Goal: Information Seeking & Learning: Learn about a topic

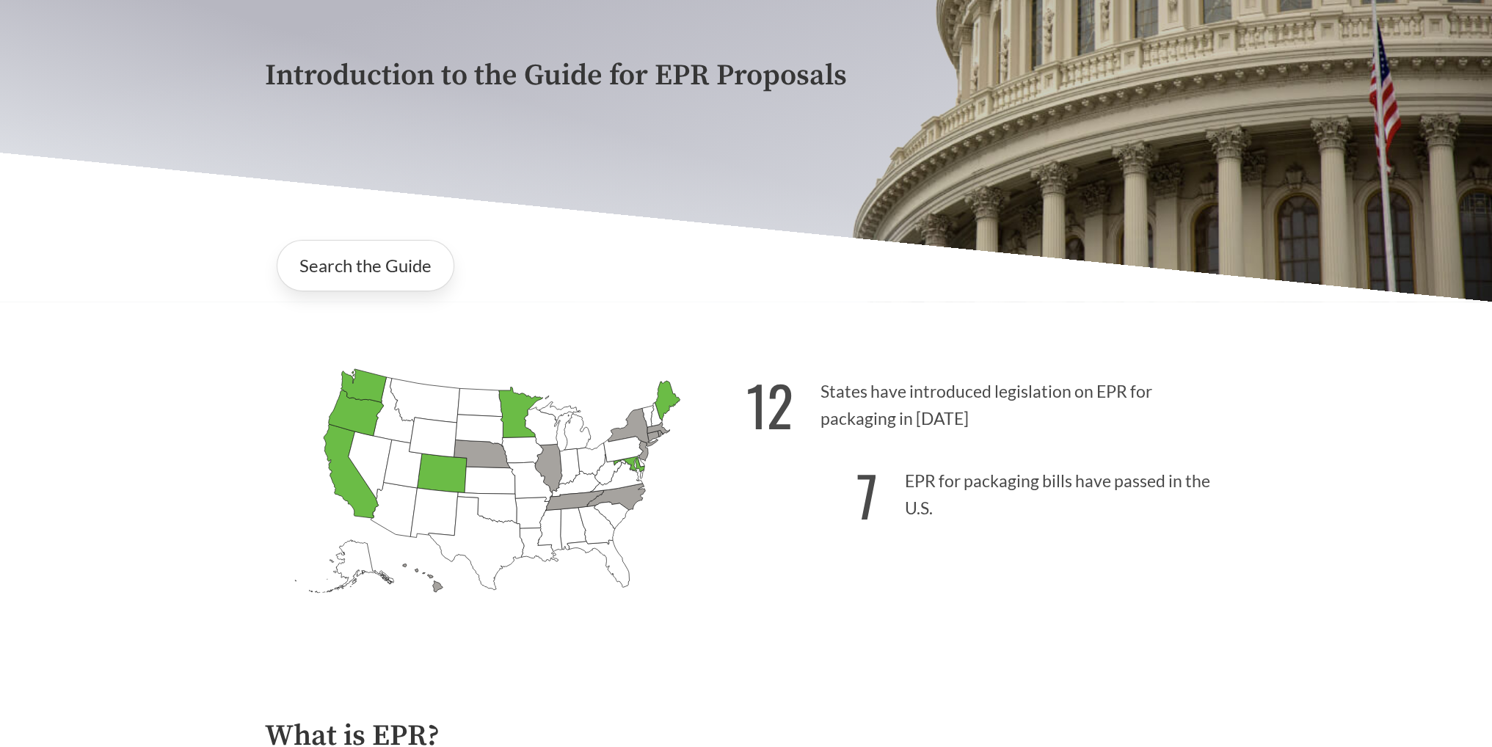
scroll to position [440, 0]
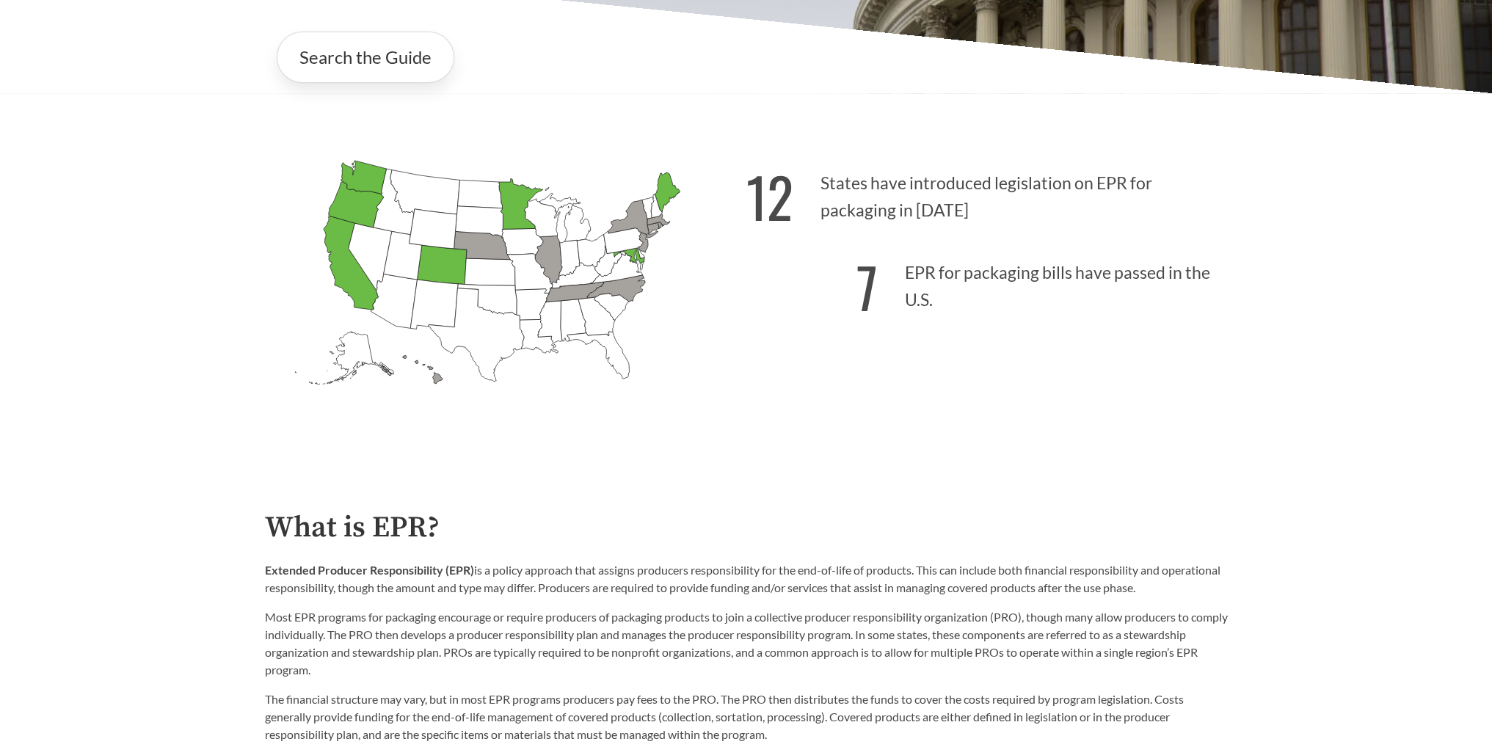
click at [940, 211] on p "12 States have introduced legislation on EPR for packaging in [DATE]" at bounding box center [986, 193] width 481 height 90
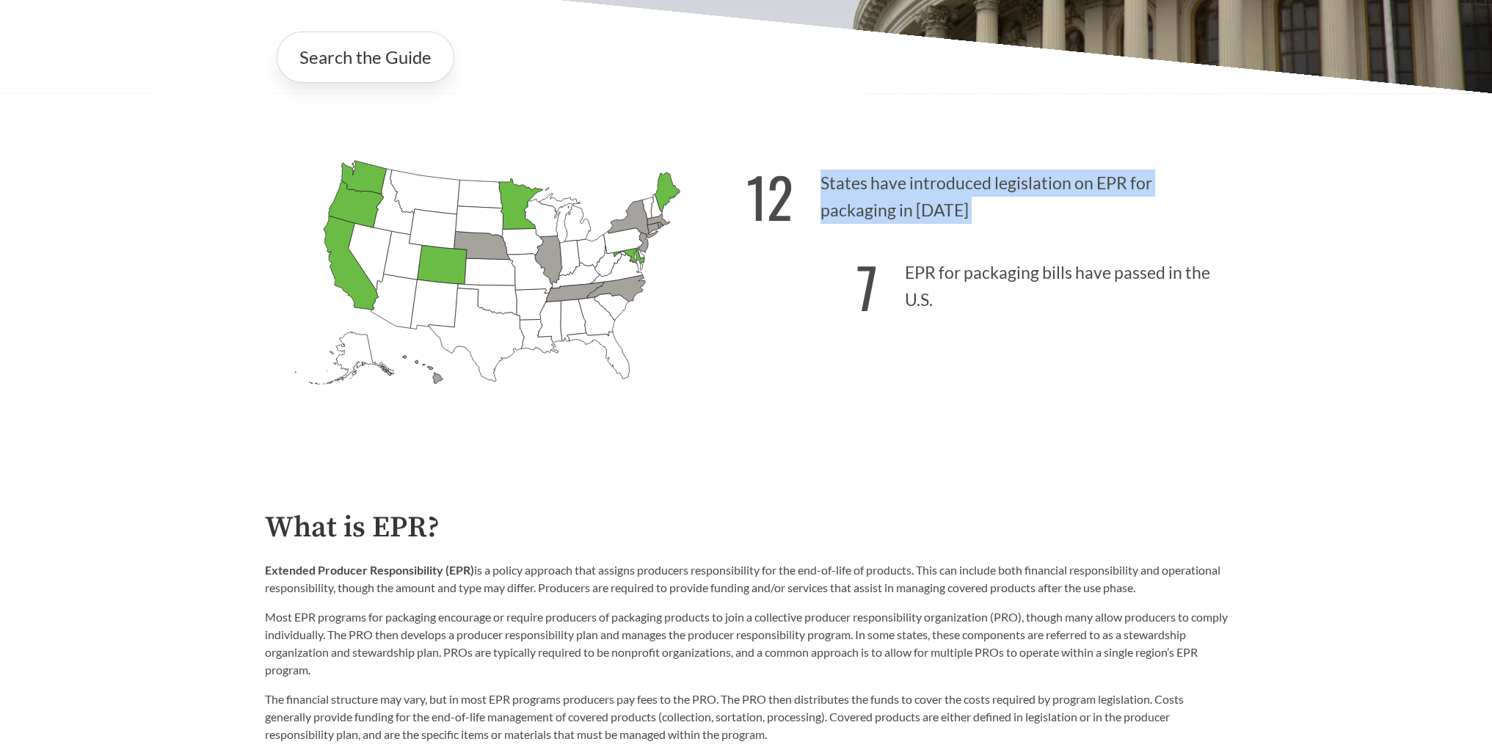
click at [940, 211] on p "12 States have introduced legislation on EPR for packaging in [DATE]" at bounding box center [986, 193] width 481 height 90
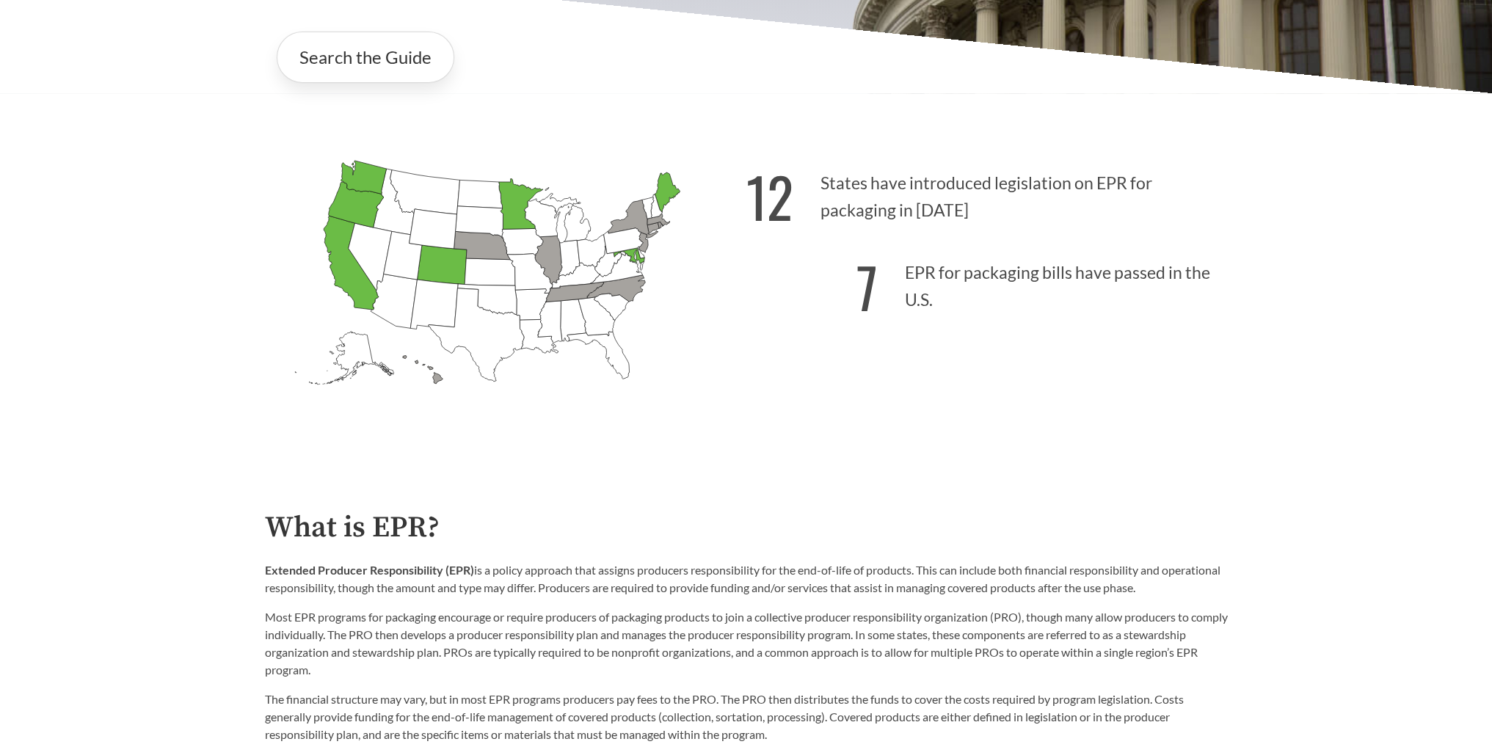
click at [973, 263] on p "7 EPR for packaging bills have passed in the U.S." at bounding box center [986, 282] width 481 height 90
click at [956, 206] on p "12 States have introduced legislation on EPR for packaging in [DATE]" at bounding box center [986, 193] width 481 height 90
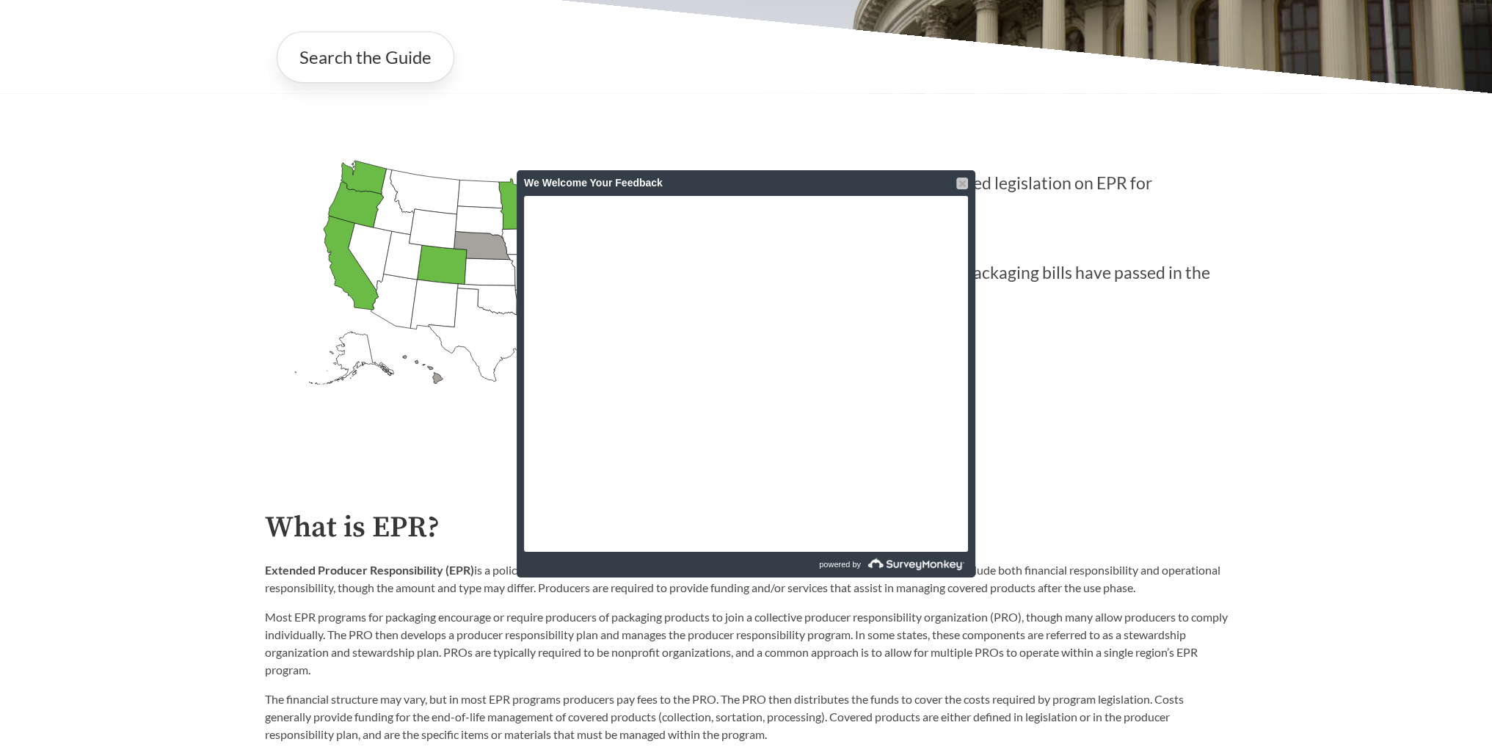
click at [961, 178] on div at bounding box center [962, 184] width 12 height 12
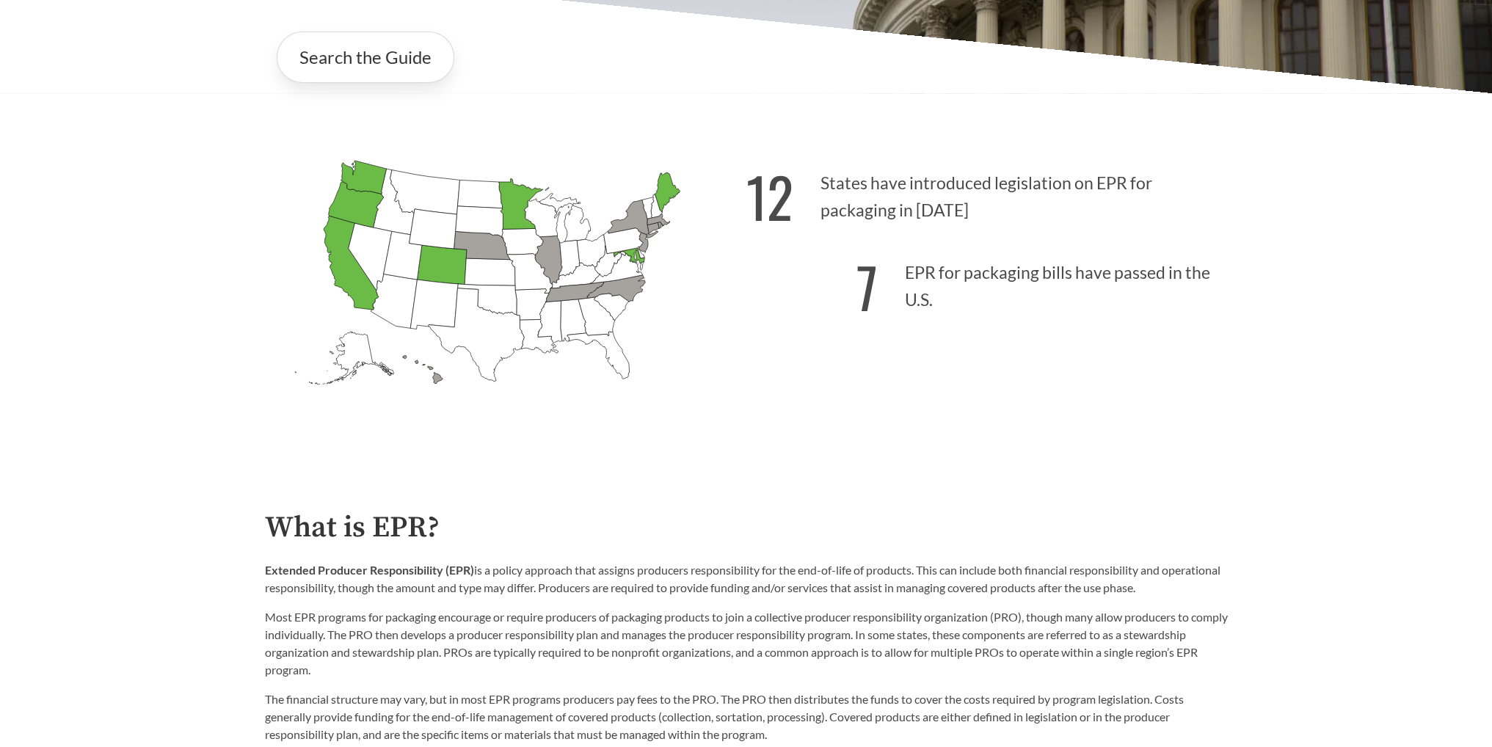
click at [928, 252] on p "7 EPR for packaging bills have passed in the U.S." at bounding box center [986, 282] width 481 height 90
click at [911, 374] on div "12 States have introduced legislation on EPR for packaging in [DATE] 7 EPR for …" at bounding box center [986, 300] width 481 height 305
click at [778, 338] on div "12 States have introduced legislation on EPR for packaging in [DATE] 7 EPR for …" at bounding box center [986, 300] width 481 height 305
click at [573, 531] on h2 "What is EPR?" at bounding box center [746, 528] width 963 height 33
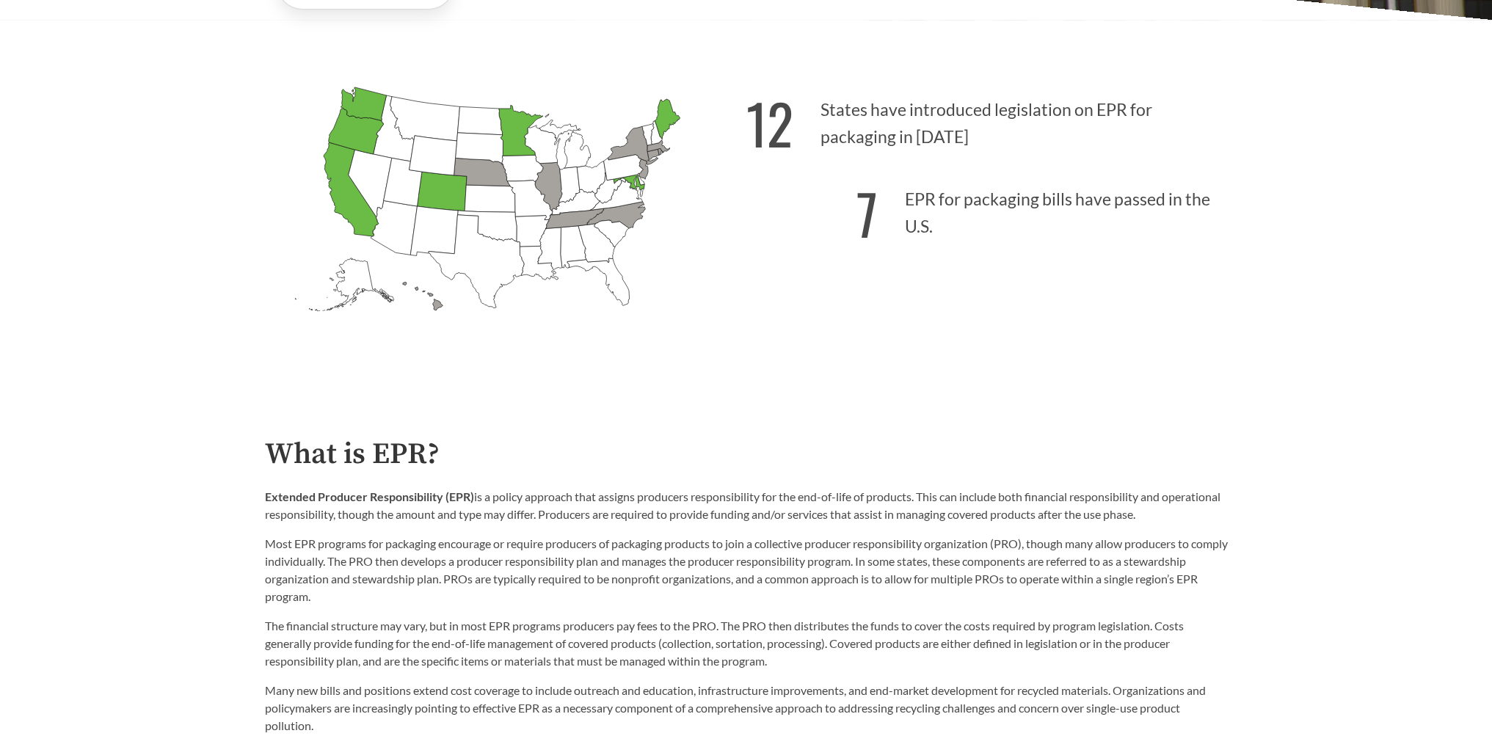
scroll to position [734, 0]
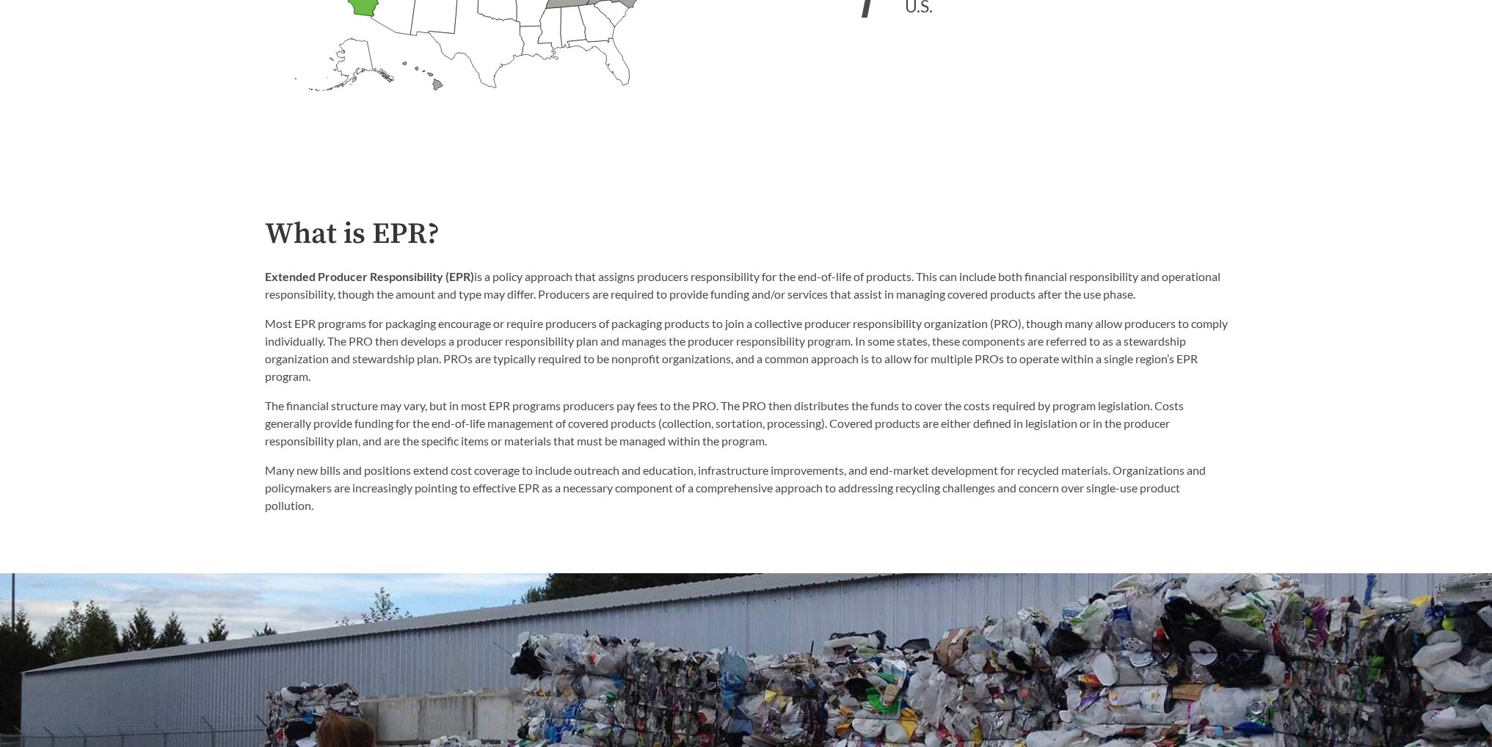
click at [525, 289] on p "Extended Producer Responsibility (EPR) is a policy approach that assigns produc…" at bounding box center [746, 285] width 963 height 35
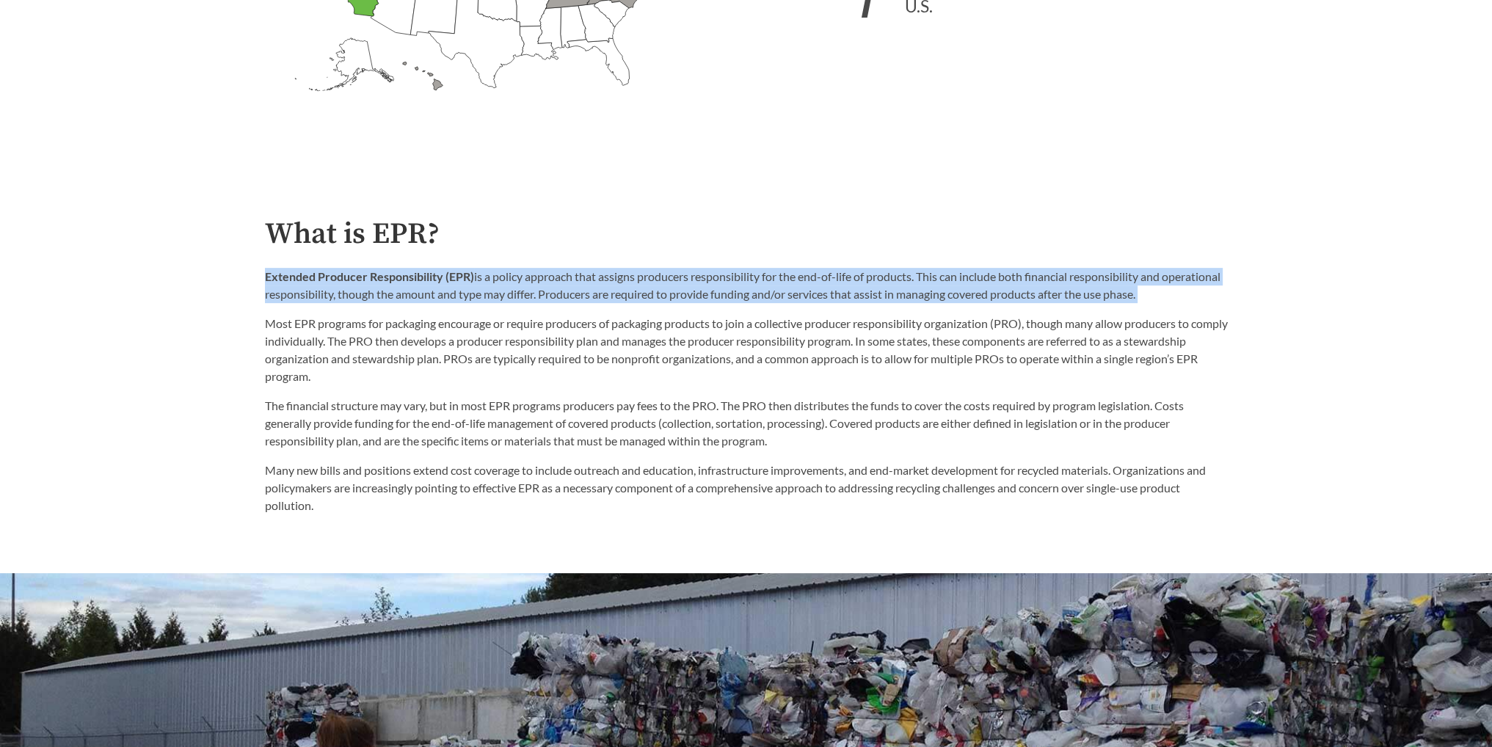
click at [525, 289] on p "Extended Producer Responsibility (EPR) is a policy approach that assigns produc…" at bounding box center [746, 285] width 963 height 35
click at [553, 291] on p "Extended Producer Responsibility (EPR) is a policy approach that assigns produc…" at bounding box center [746, 285] width 963 height 35
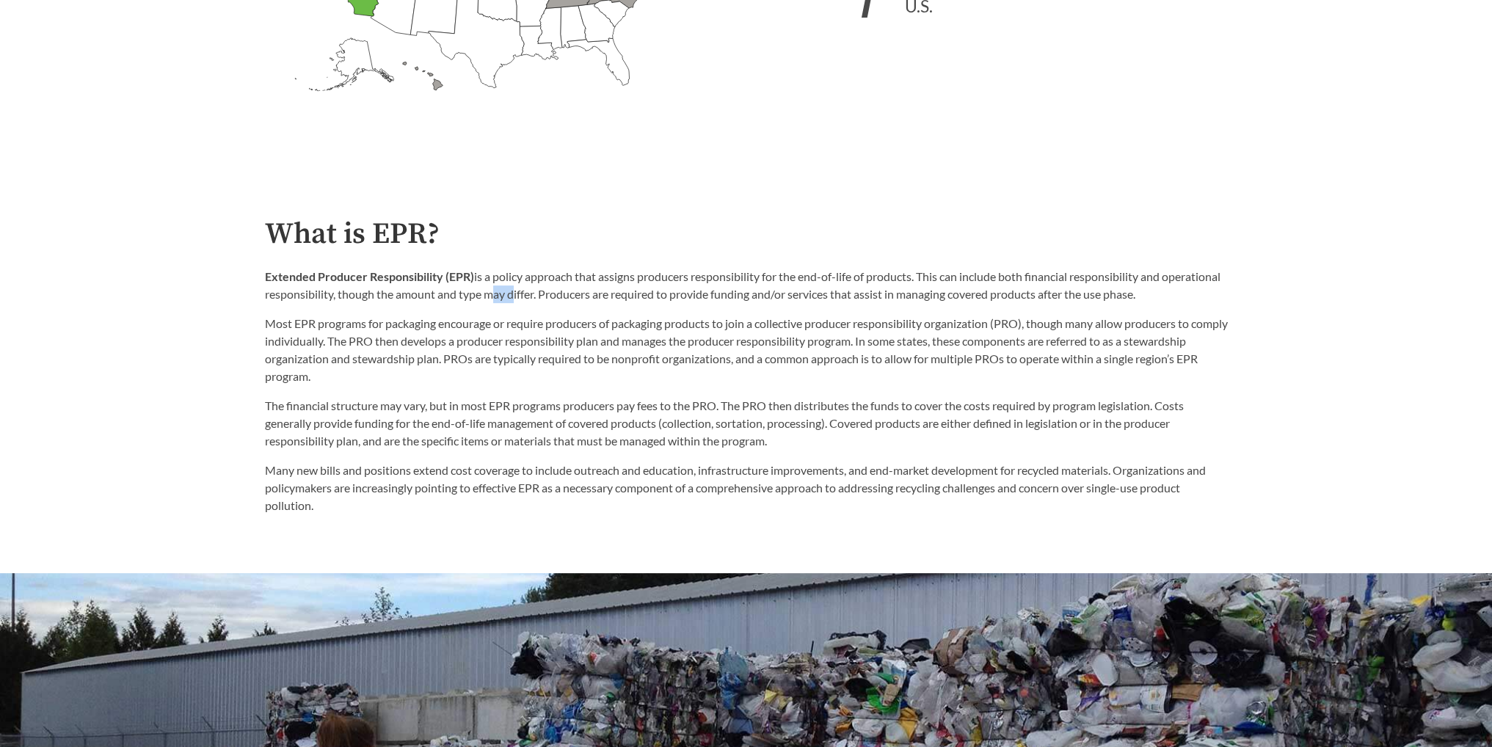
click at [553, 291] on p "Extended Producer Responsibility (EPR) is a policy approach that assigns produc…" at bounding box center [746, 285] width 963 height 35
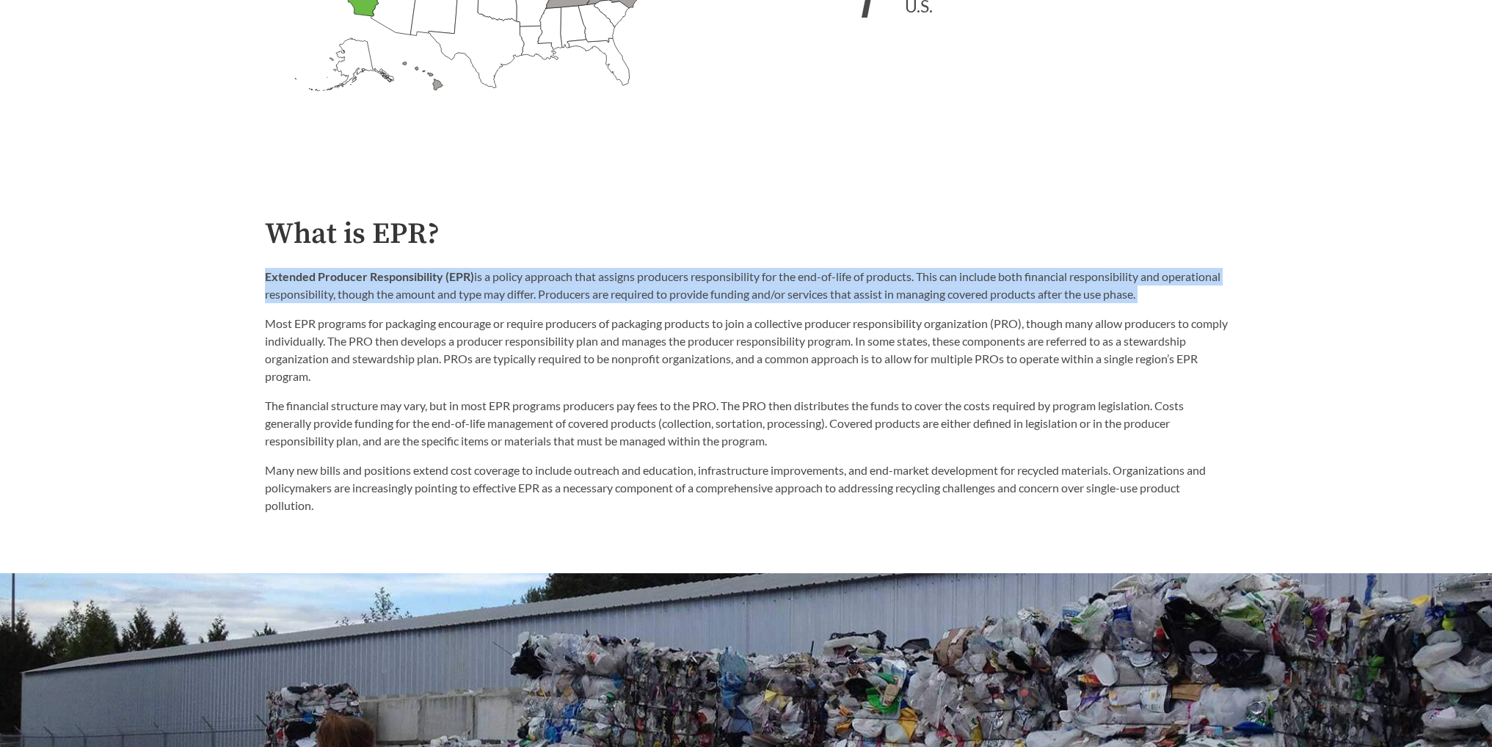
click at [553, 291] on p "Extended Producer Responsibility (EPR) is a policy approach that assigns produc…" at bounding box center [746, 285] width 963 height 35
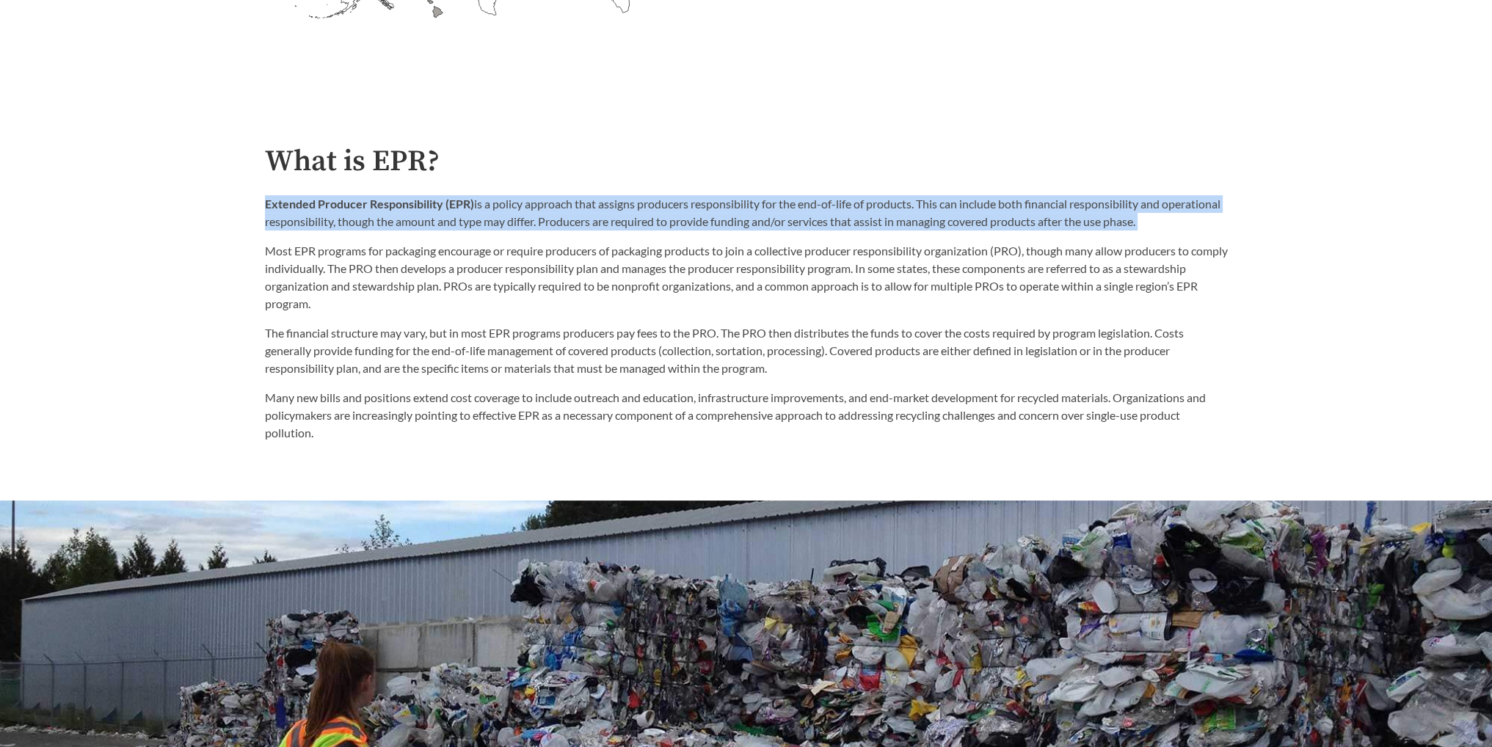
scroll to position [807, 0]
